Goal: Information Seeking & Learning: Learn about a topic

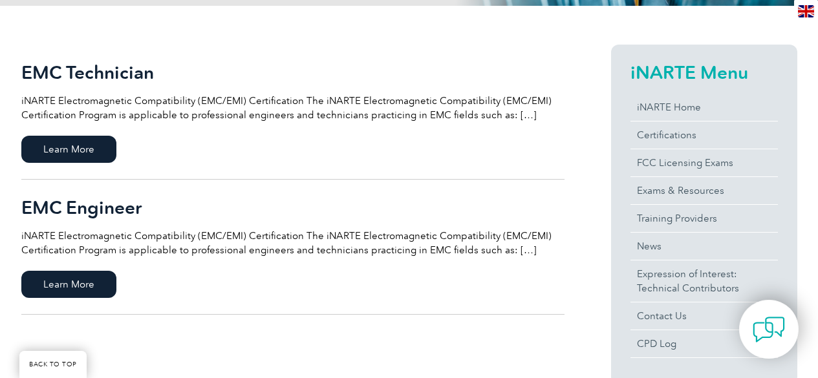
scroll to position [319, 0]
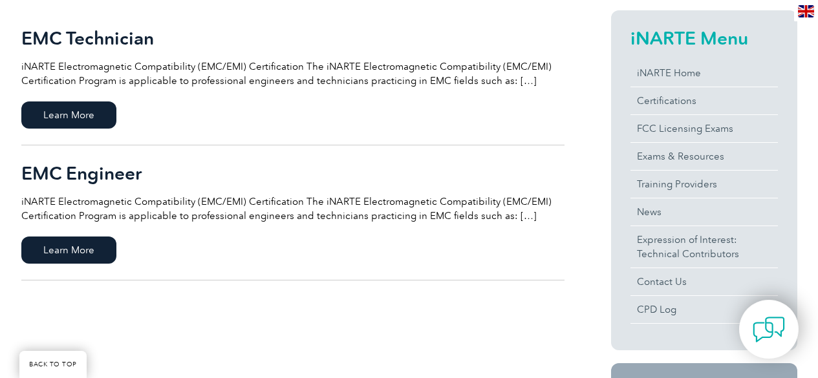
click at [82, 250] on span "Learn More" at bounding box center [68, 250] width 95 height 27
